Goal: Task Accomplishment & Management: Manage account settings

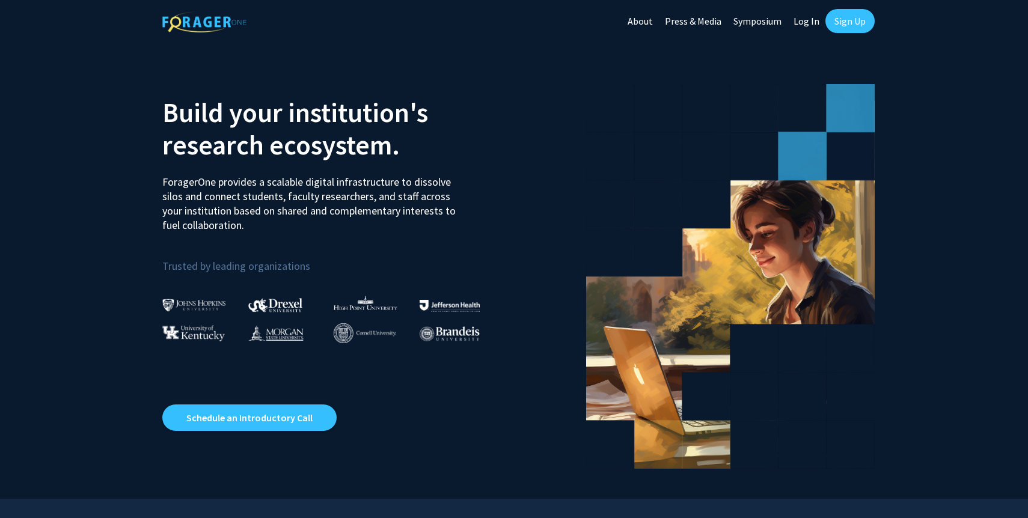
click at [849, 17] on link "Sign Up" at bounding box center [850, 21] width 49 height 24
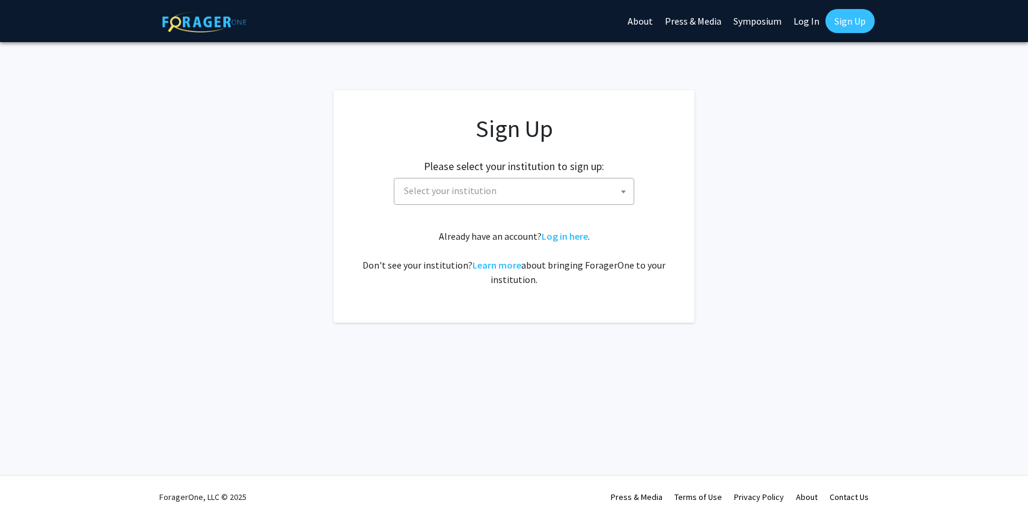
click at [571, 188] on span "Select your institution" at bounding box center [516, 191] width 235 height 25
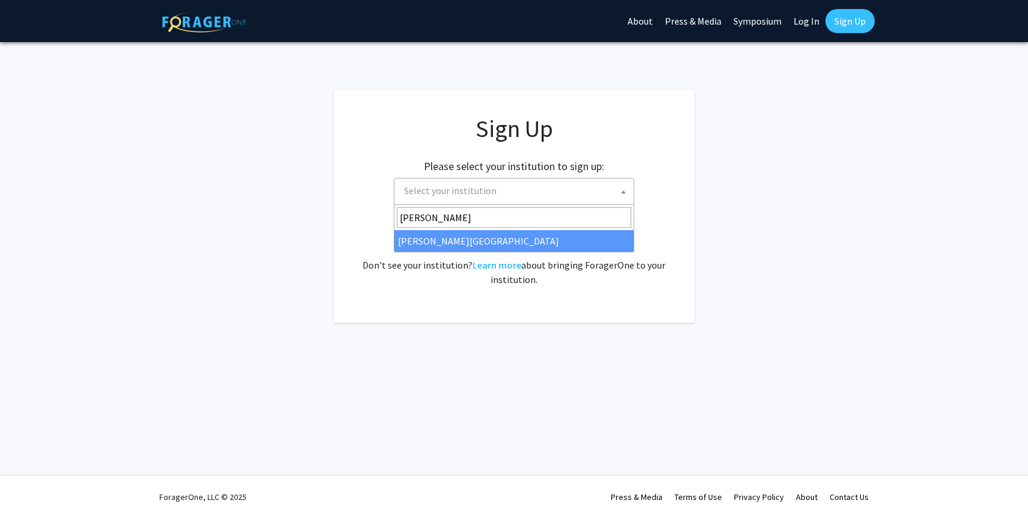
type input "chris"
select select "5"
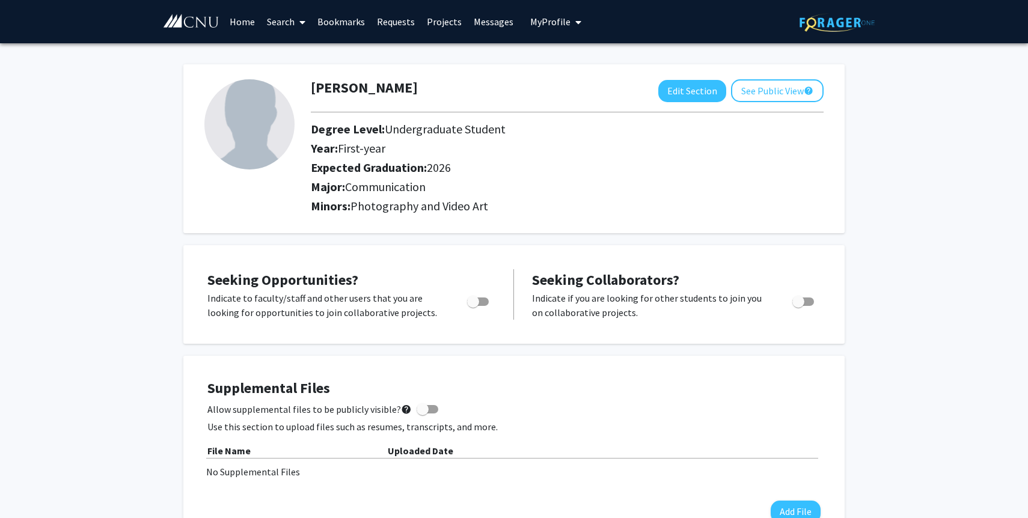
click at [287, 22] on link "Search" at bounding box center [286, 22] width 51 height 42
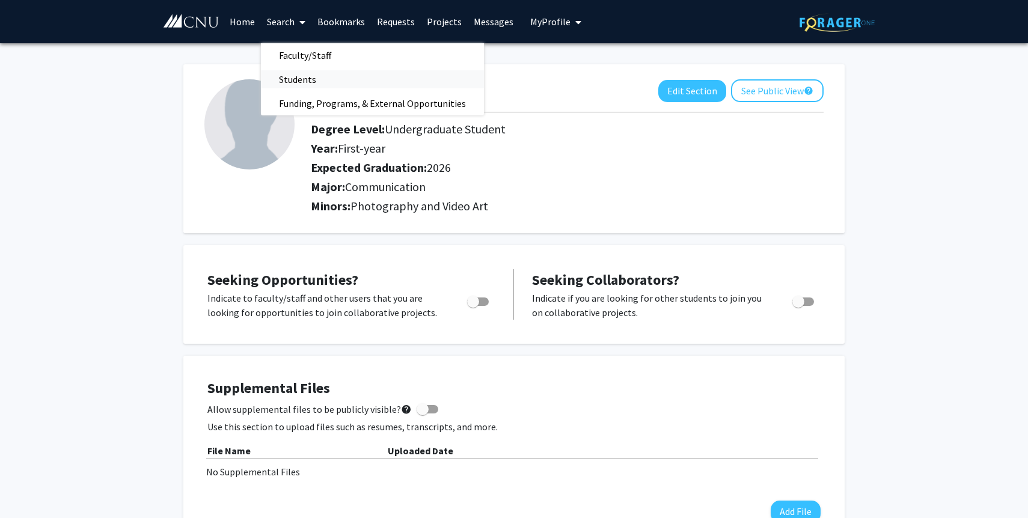
click at [298, 77] on span "Students" at bounding box center [297, 79] width 73 height 24
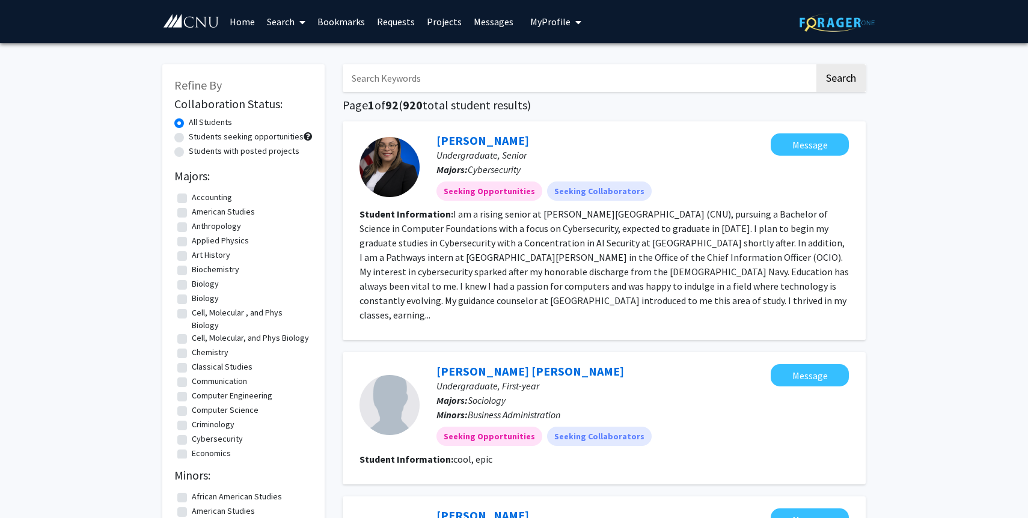
click at [189, 151] on label "Students with posted projects" at bounding box center [244, 151] width 111 height 13
click at [189, 151] on input "Students with posted projects" at bounding box center [193, 149] width 8 height 8
radio input "true"
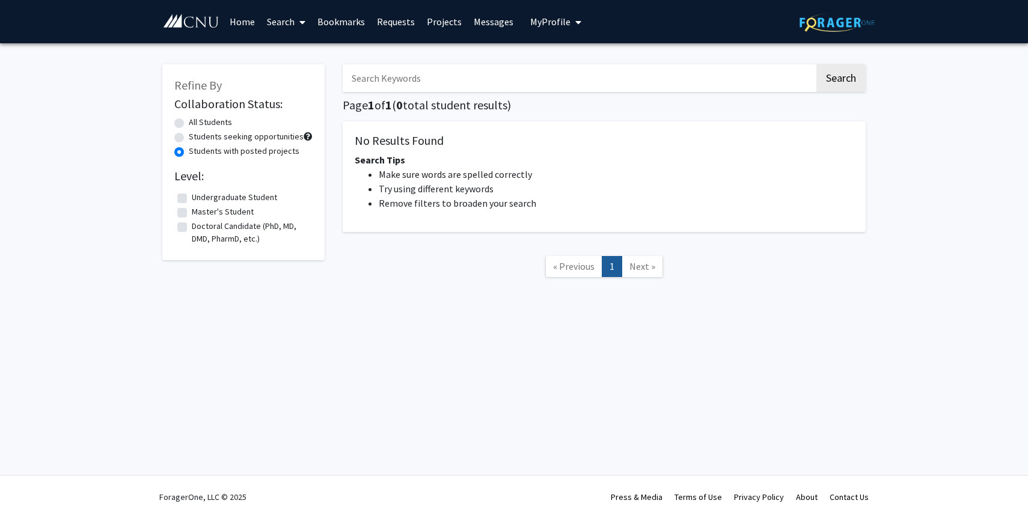
click at [248, 16] on link "Home" at bounding box center [242, 22] width 37 height 42
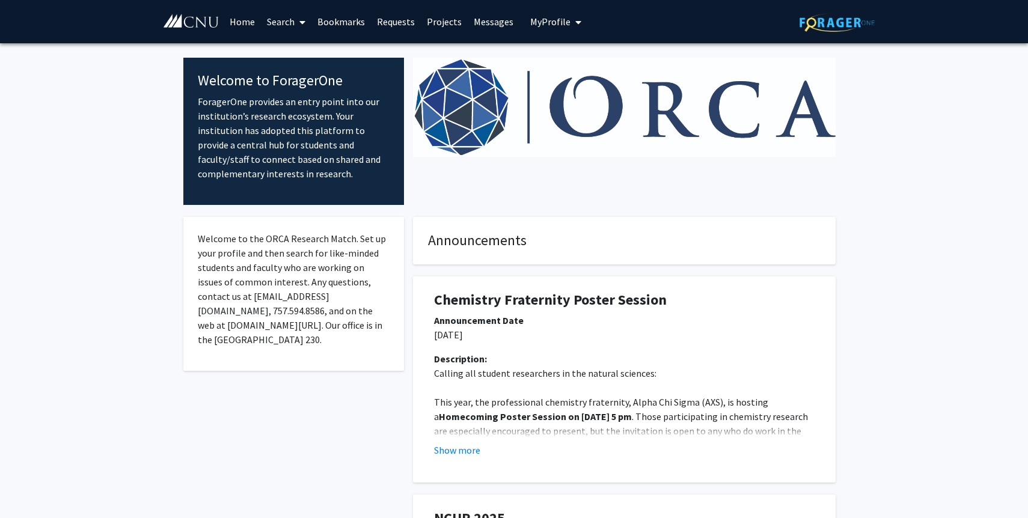
click at [536, 19] on span "My Profile" at bounding box center [550, 22] width 40 height 12
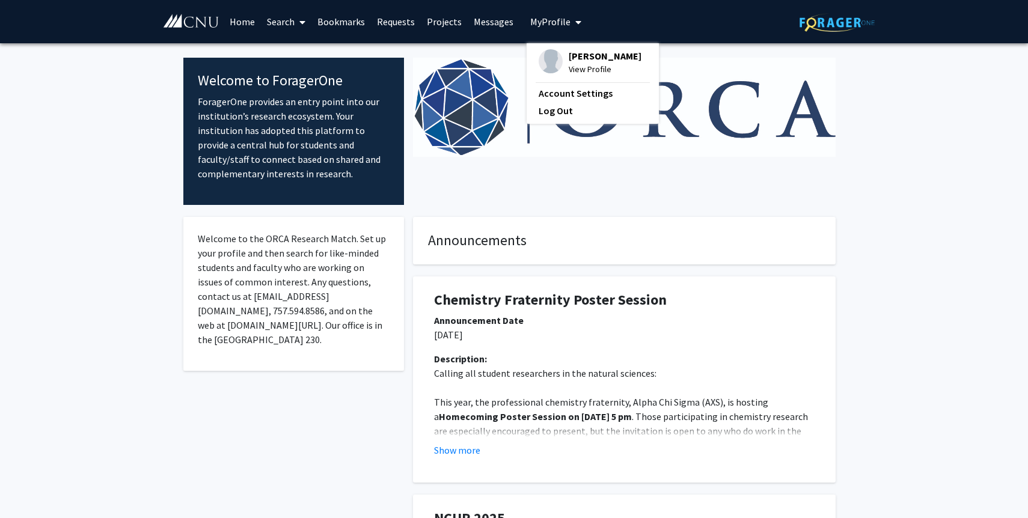
click at [571, 55] on span "[PERSON_NAME]" at bounding box center [605, 55] width 73 height 13
